Goal: Information Seeking & Learning: Learn about a topic

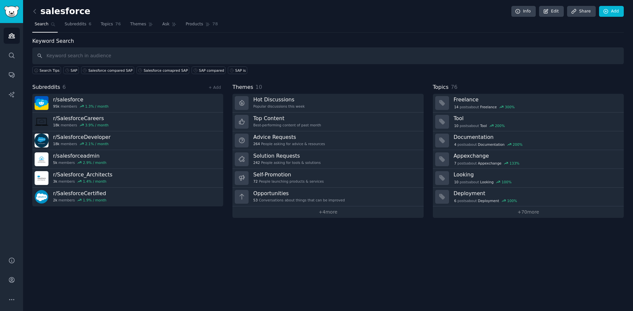
click at [84, 52] on input "text" at bounding box center [327, 55] width 591 height 17
click at [14, 57] on icon "Sidebar" at bounding box center [11, 55] width 5 height 5
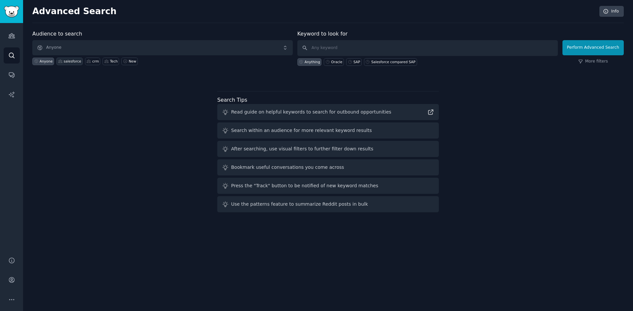
click at [66, 61] on div "salesforce" at bounding box center [72, 61] width 17 height 5
click at [8, 77] on icon "Sidebar" at bounding box center [11, 75] width 7 height 7
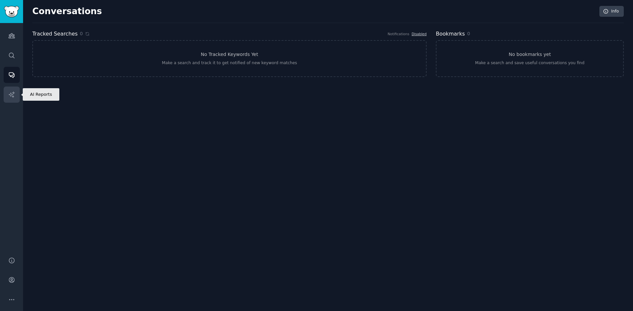
click at [12, 90] on link "AI Reports" at bounding box center [12, 95] width 16 height 16
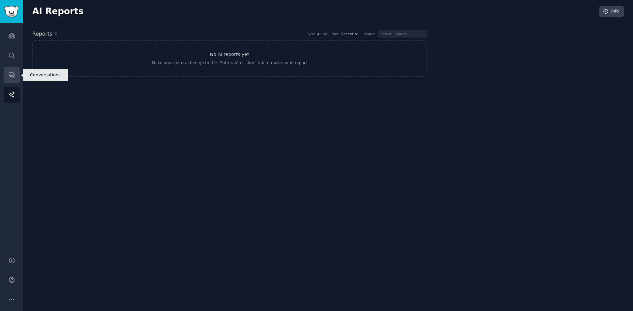
click at [6, 70] on link "Conversations" at bounding box center [12, 75] width 16 height 16
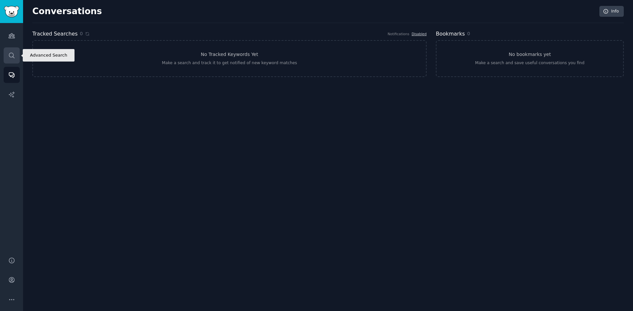
click at [8, 52] on link "Search" at bounding box center [12, 55] width 16 height 16
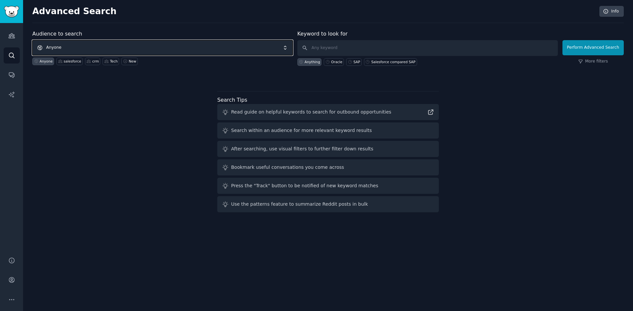
click at [56, 46] on span "Anyone" at bounding box center [162, 47] width 260 height 15
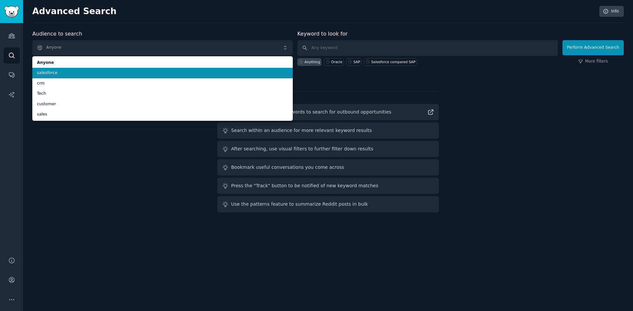
click at [64, 74] on span "salesforce" at bounding box center [162, 73] width 251 height 6
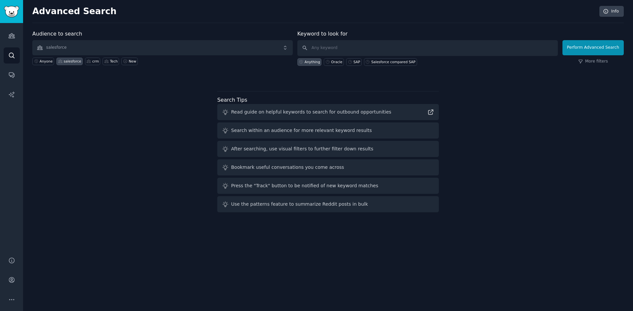
click at [590, 56] on div "Perform Advanced Search More filters" at bounding box center [592, 49] width 61 height 33
click at [588, 61] on link "More filters" at bounding box center [593, 62] width 30 height 6
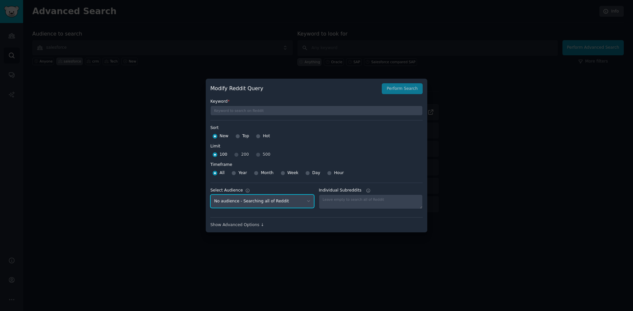
click at [286, 199] on select "No audience - Searching all of Reddit Tech - 4 Subreddits sales - 8 Subreddits …" at bounding box center [262, 202] width 104 height 14
click at [531, 190] on div at bounding box center [316, 155] width 633 height 311
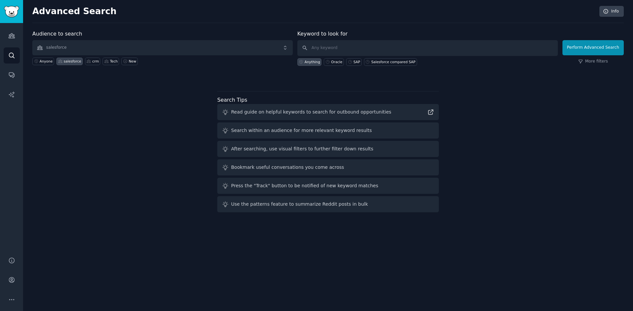
click at [521, 187] on div "Audience to search salesforce Anyone salesforce crm Tech New Keyword to look fo…" at bounding box center [327, 122] width 591 height 185
click at [145, 92] on div "Audience to search salesforce Anyone salesforce crm Tech New Keyword to look fo…" at bounding box center [327, 122] width 591 height 185
click at [14, 67] on link "Conversations" at bounding box center [12, 75] width 16 height 16
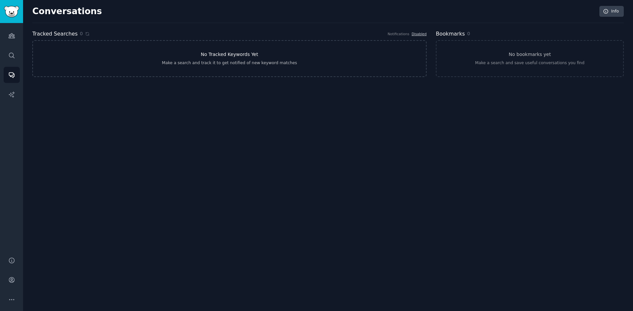
click at [212, 61] on div "Make a search and track it to get notified of new keyword matches" at bounding box center [229, 63] width 135 height 6
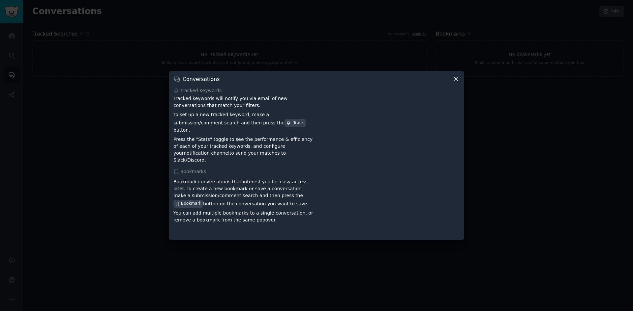
click at [459, 81] on icon at bounding box center [455, 79] width 7 height 7
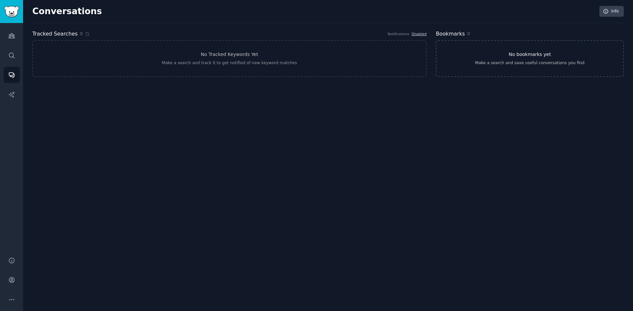
click at [523, 60] on div "Make a search and save useful conversations you find" at bounding box center [529, 63] width 109 height 6
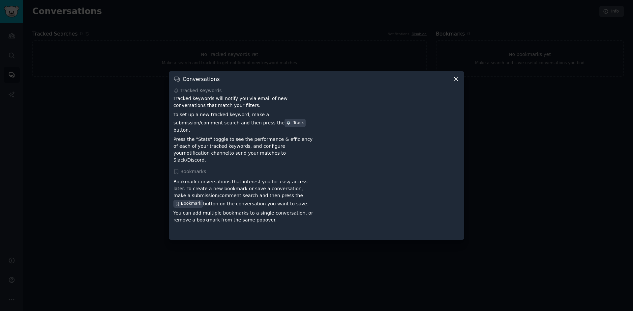
click at [456, 83] on icon at bounding box center [455, 79] width 7 height 7
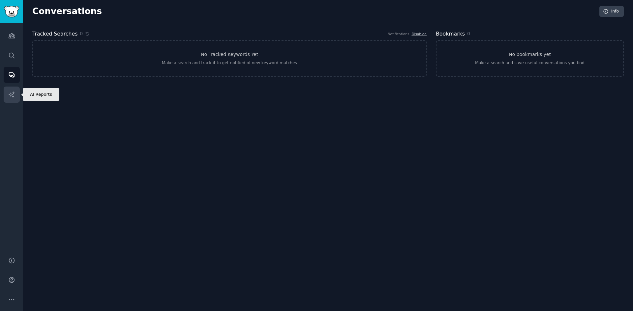
click at [17, 99] on link "AI Reports" at bounding box center [12, 95] width 16 height 16
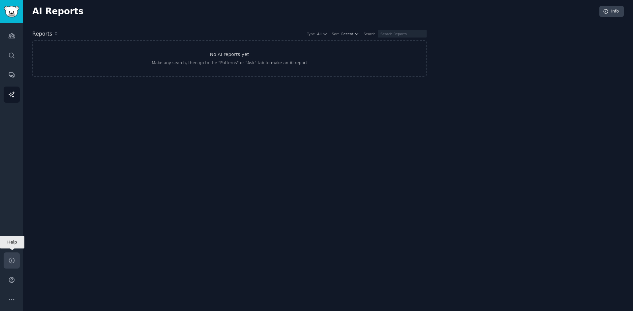
click at [10, 256] on link "Help" at bounding box center [12, 261] width 16 height 16
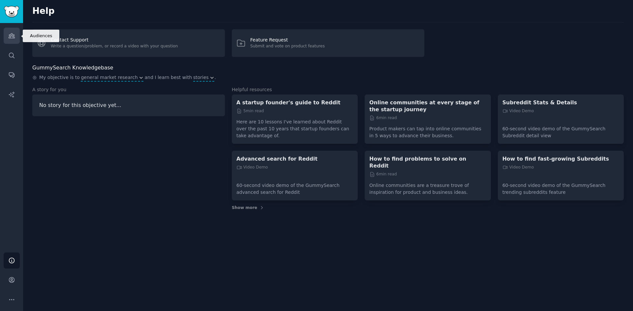
click at [11, 33] on icon "Sidebar" at bounding box center [11, 35] width 7 height 7
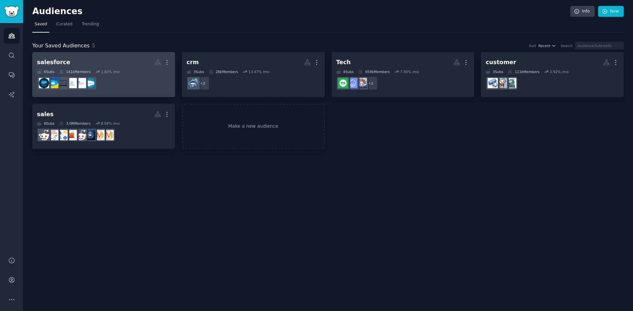
click at [130, 86] on dd at bounding box center [103, 83] width 133 height 18
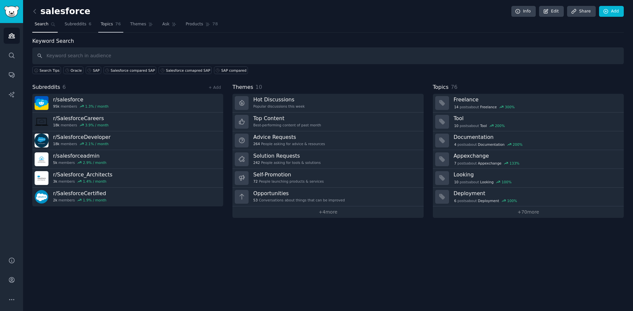
click at [103, 27] on span "Topics" at bounding box center [106, 24] width 12 height 6
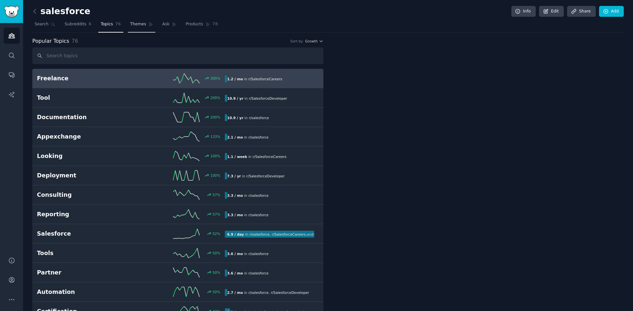
click at [130, 27] on span "Themes" at bounding box center [138, 24] width 16 height 6
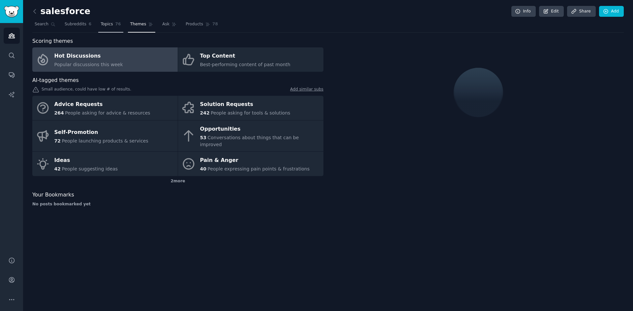
drag, startPoint x: 102, startPoint y: 16, endPoint x: 105, endPoint y: 24, distance: 8.0
click at [102, 16] on div "salesforce Info Edit Share Add" at bounding box center [327, 13] width 591 height 14
click at [105, 27] on span "Topics" at bounding box center [106, 24] width 12 height 6
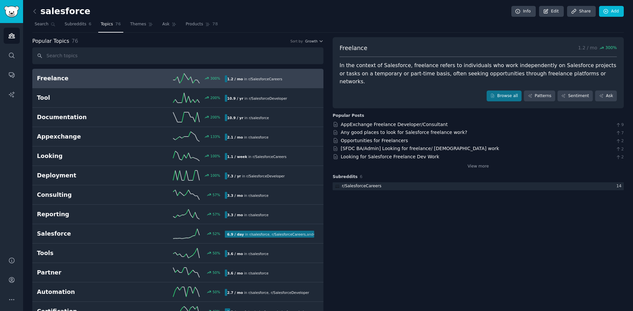
click at [180, 57] on input "text" at bounding box center [177, 55] width 291 height 17
click at [330, 27] on nav "Search Subreddits 6 Topics 76 Themes Ask Products 78" at bounding box center [327, 26] width 591 height 14
